Goal: Transaction & Acquisition: Purchase product/service

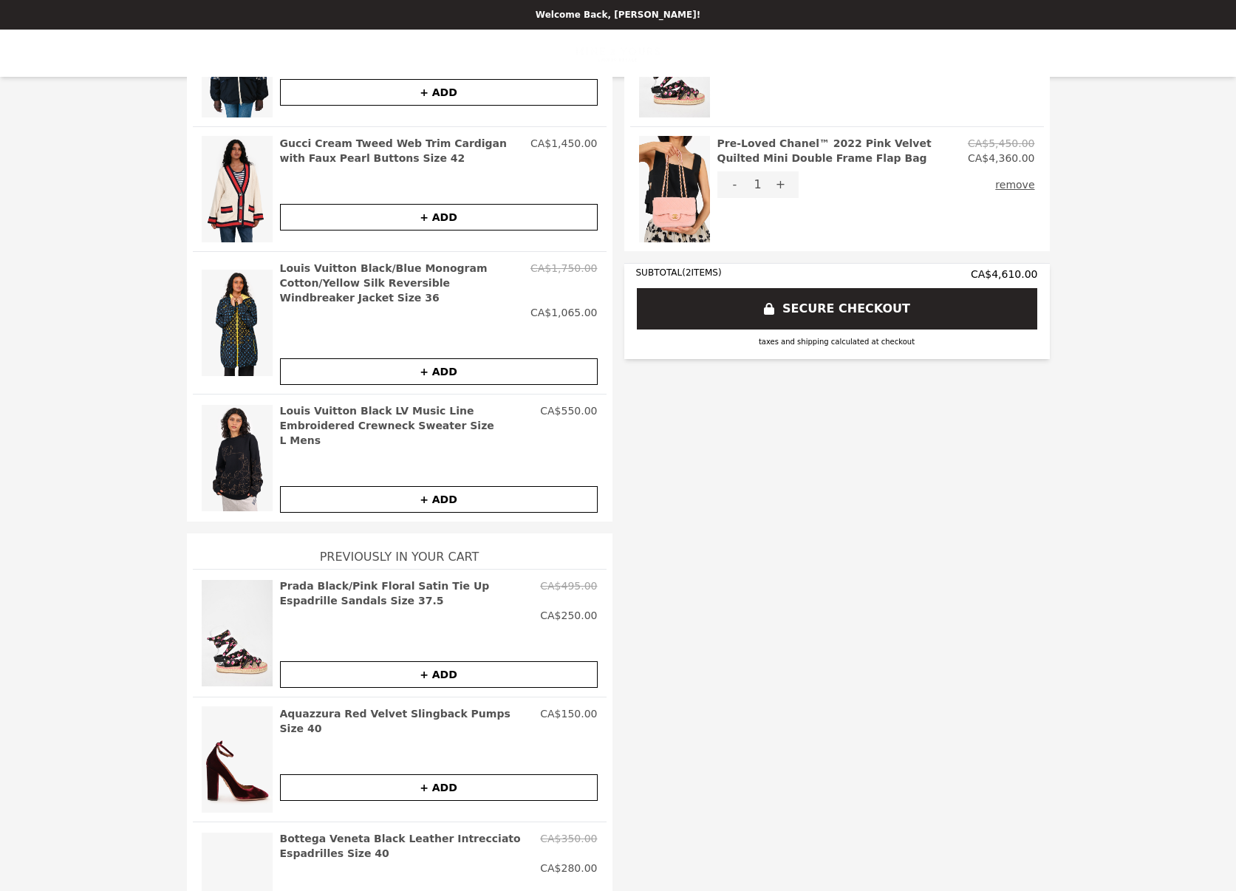
scroll to position [222, 0]
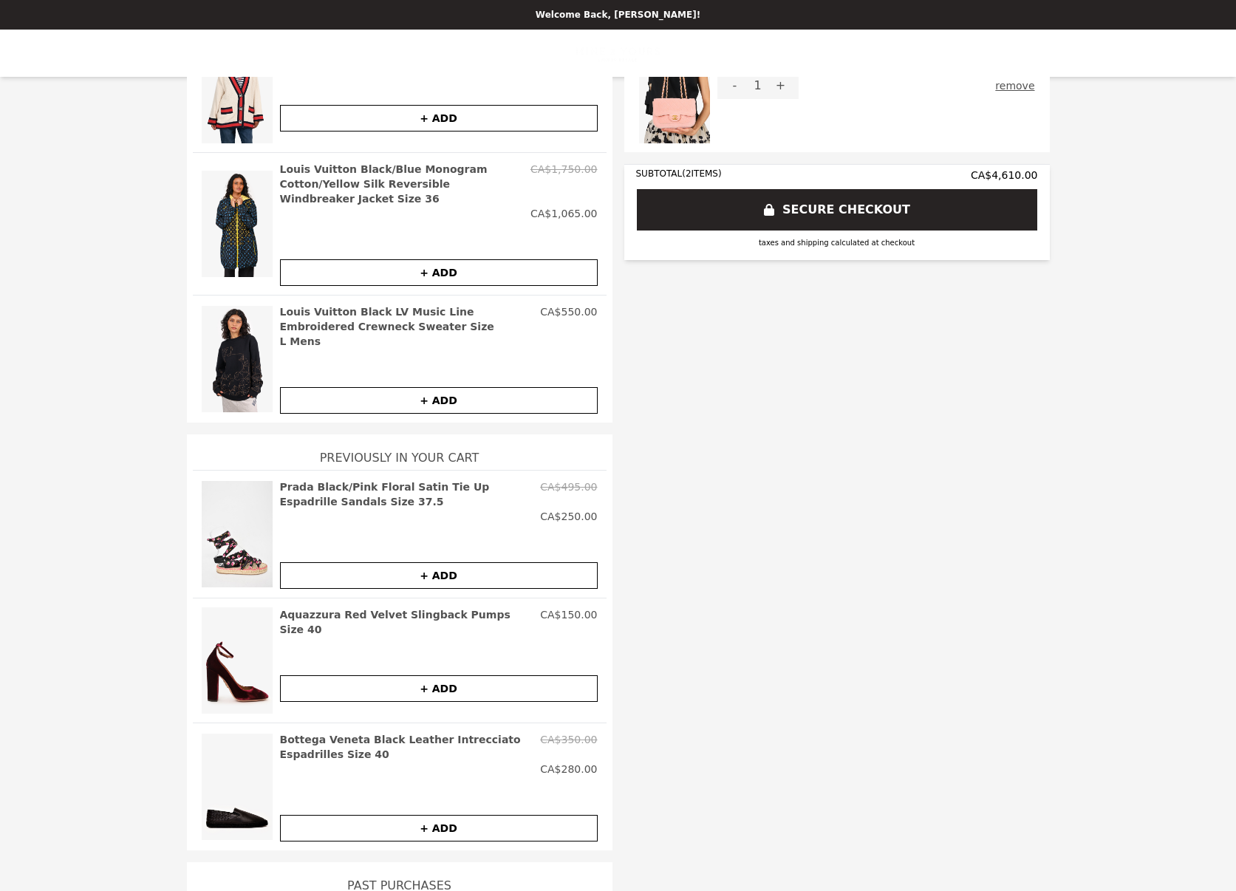
click at [219, 517] on img at bounding box center [237, 533] width 71 height 109
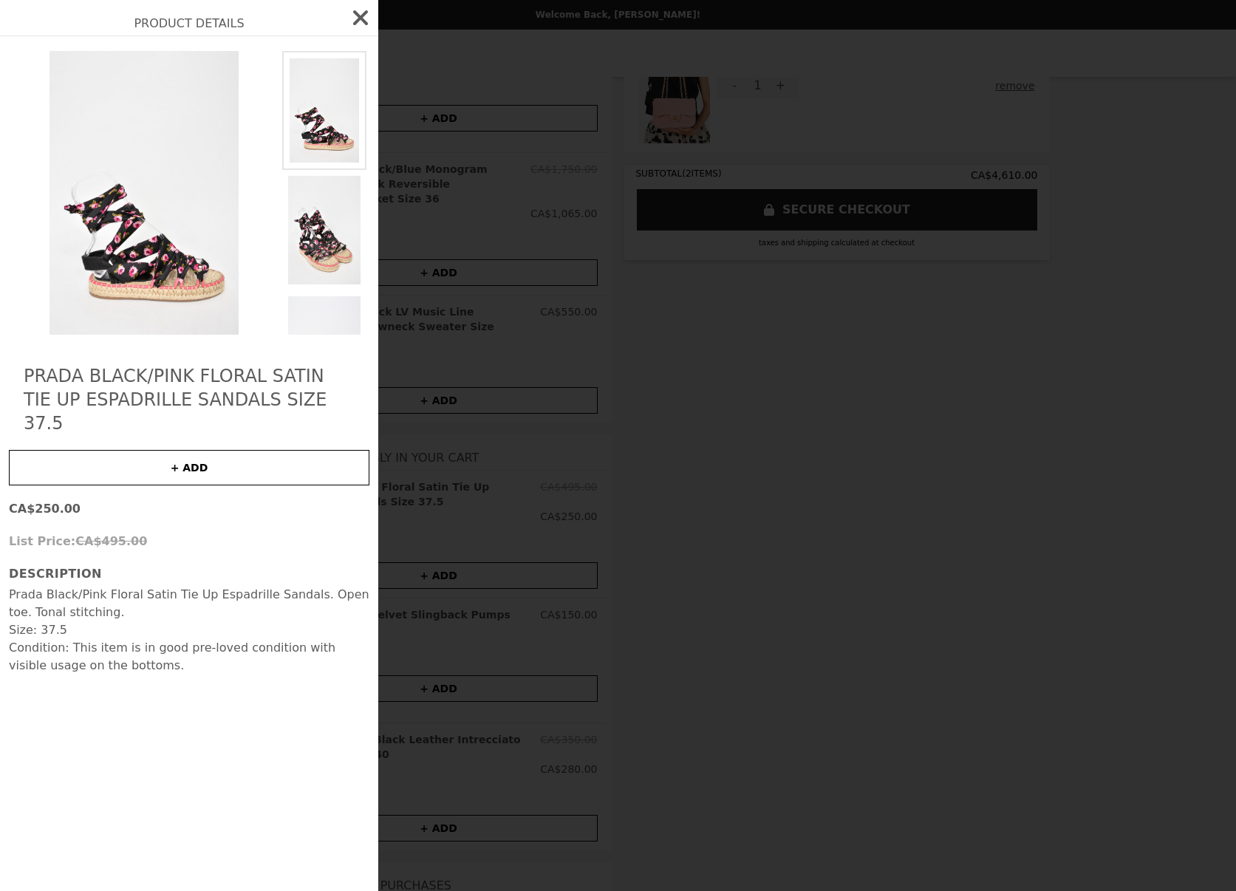
click at [210, 233] on img at bounding box center [144, 193] width 270 height 284
click at [197, 233] on img at bounding box center [144, 193] width 270 height 284
click at [227, 391] on h2 "Prada Black/Pink Floral Satin Tie Up Espadrille Sandals Size 37.5" at bounding box center [189, 399] width 331 height 71
click at [640, 470] on div "Product Details Prada Black/Pink Floral Satin Tie Up Espadrille Sandals Size 37…" at bounding box center [618, 445] width 1236 height 891
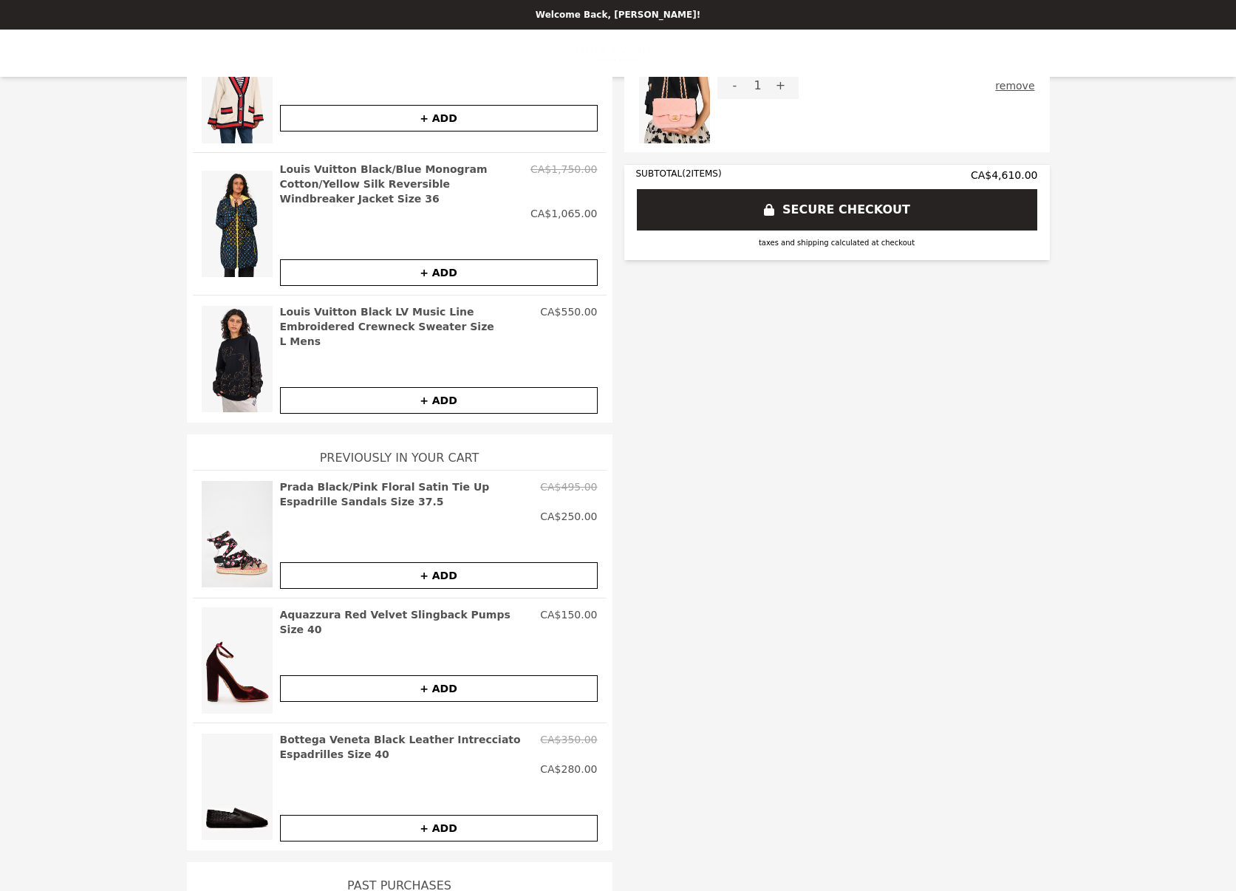
click at [430, 479] on h2 "Prada Black/Pink Floral Satin Tie Up Espadrille Sandals Size 37.5" at bounding box center [407, 494] width 255 height 30
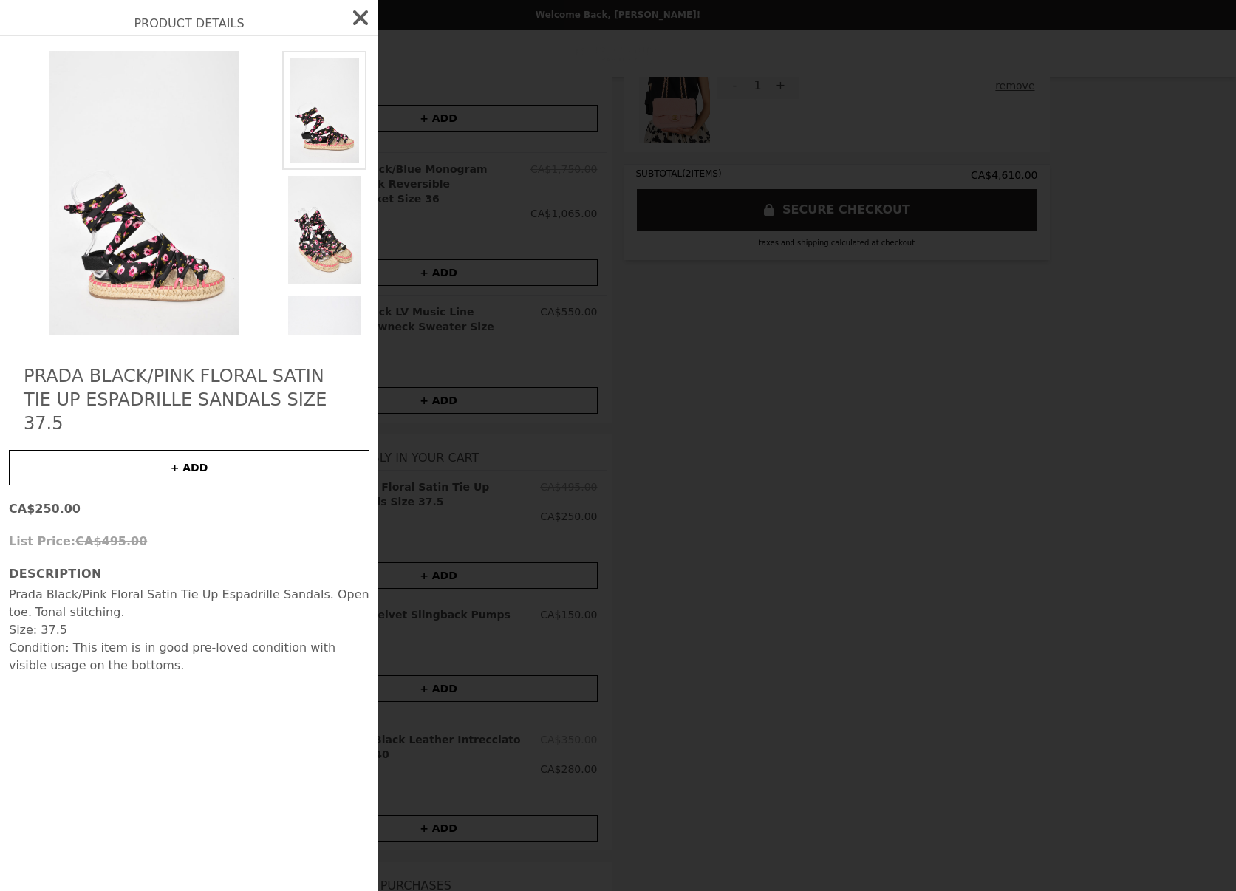
click at [162, 383] on h2 "Prada Black/Pink Floral Satin Tie Up Espadrille Sandals Size 37.5" at bounding box center [189, 399] width 331 height 71
click at [202, 35] on h2 "Product Details" at bounding box center [189, 17] width 378 height 35
click at [49, 565] on h3 "Description" at bounding box center [189, 574] width 360 height 18
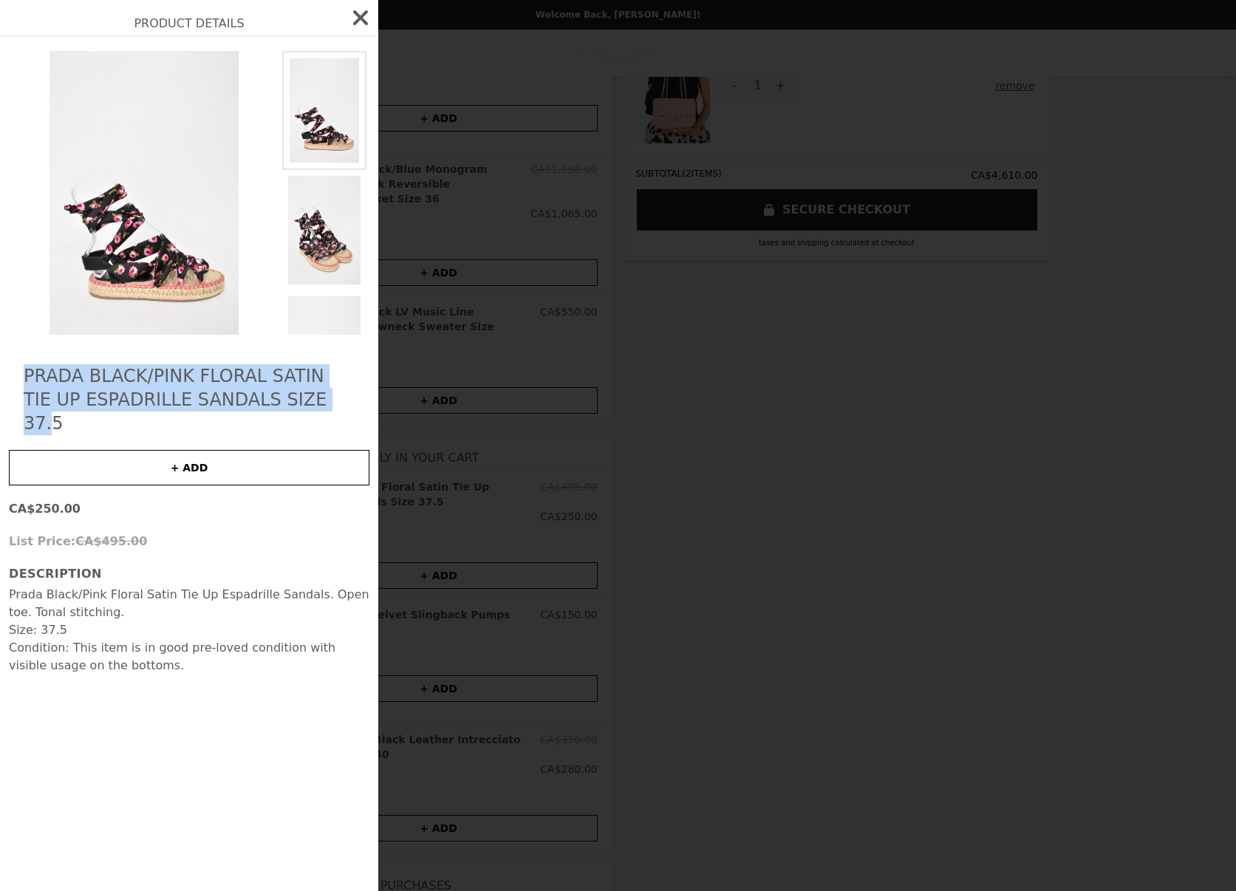
drag, startPoint x: 261, startPoint y: 398, endPoint x: 12, endPoint y: 364, distance: 251.9
click at [12, 364] on div "Prada Black/Pink Floral Satin Tie Up Espadrille Sandals Size 37.5 + ADD CA$250.…" at bounding box center [189, 463] width 378 height 854
copy h2 "Prada Black/Pink Floral Satin Tie Up Espadrille Sandals Size 37."
